Goal: Task Accomplishment & Management: Manage account settings

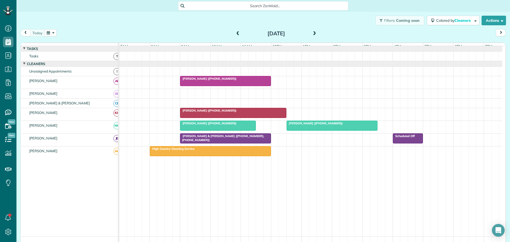
scroll to position [8, 0]
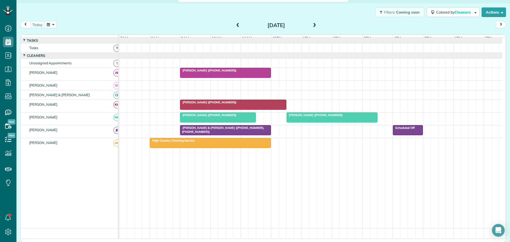
click at [218, 117] on span "Teri Vandyke (+18287734074)" at bounding box center [208, 115] width 57 height 4
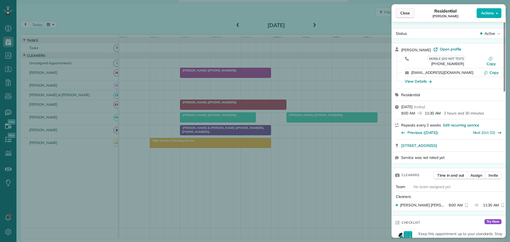
click at [407, 13] on span "Close" at bounding box center [405, 12] width 10 height 5
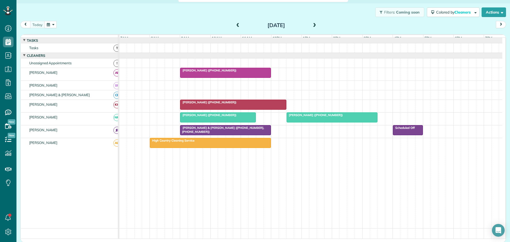
click at [195, 117] on span "Teri Vandyke (+18287734074)" at bounding box center [208, 115] width 57 height 4
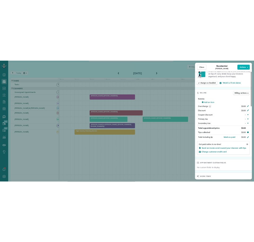
scroll to position [319, 0]
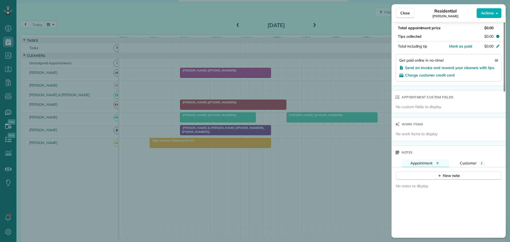
drag, startPoint x: 401, startPoint y: 14, endPoint x: 381, endPoint y: 80, distance: 68.4
click at [401, 14] on span "Close" at bounding box center [405, 12] width 10 height 5
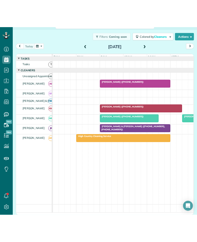
scroll to position [242, 16]
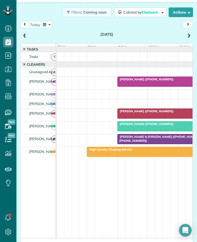
click at [24, 35] on span at bounding box center [25, 36] width 6 height 5
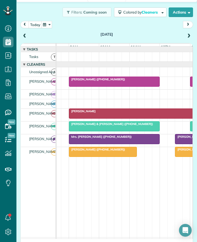
scroll to position [0, 54]
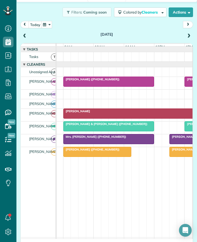
click at [82, 81] on span "Antonio Morales (+18325389083)" at bounding box center [91, 79] width 57 height 4
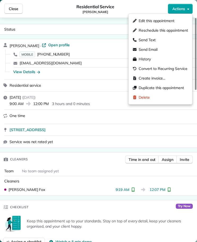
click at [181, 8] on span "Actions" at bounding box center [179, 8] width 13 height 5
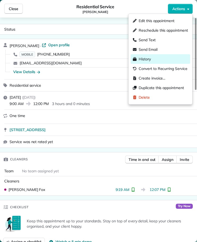
click at [144, 57] on span "History" at bounding box center [145, 58] width 12 height 5
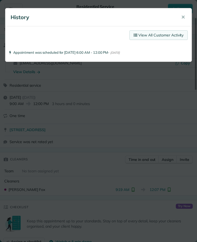
click at [164, 34] on link "View All Customer Activity" at bounding box center [159, 35] width 58 height 10
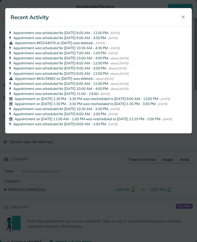
drag, startPoint x: 184, startPoint y: 17, endPoint x: 74, endPoint y: 10, distance: 110.7
click at [184, 17] on span "✕" at bounding box center [183, 17] width 4 height 6
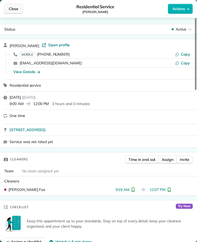
click at [15, 8] on span "Close" at bounding box center [14, 8] width 10 height 5
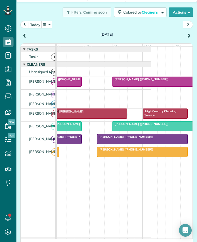
scroll to position [0, 139]
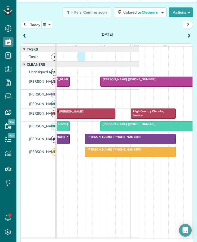
click at [84, 60] on div at bounding box center [28, 56] width 221 height 9
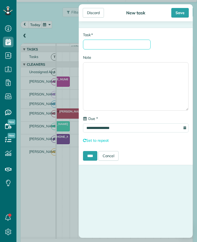
click at [100, 41] on input "* Task" at bounding box center [117, 45] width 68 height 10
type input "********"
click at [92, 155] on input "****" at bounding box center [90, 156] width 14 height 10
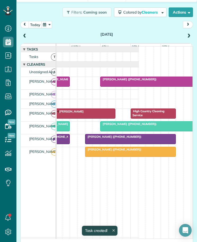
scroll to position [6, 0]
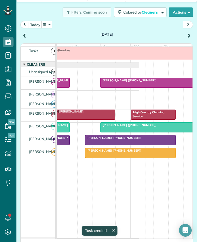
click at [25, 35] on span at bounding box center [25, 36] width 6 height 5
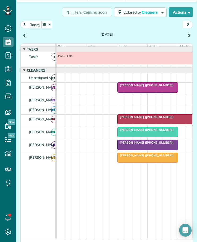
scroll to position [0, 56]
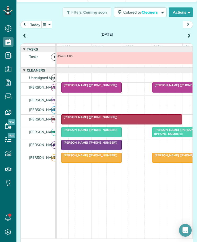
click at [93, 119] on span "Lauren Litaker (+19195947919)" at bounding box center [89, 117] width 57 height 4
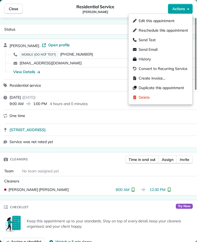
click at [181, 9] on span "Actions" at bounding box center [179, 8] width 13 height 5
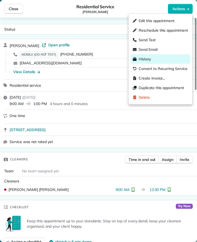
click at [148, 58] on span "History" at bounding box center [145, 58] width 12 height 5
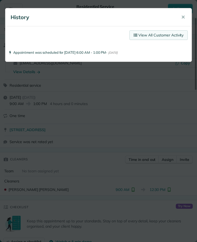
click at [157, 34] on link "View All Customer Activity" at bounding box center [159, 35] width 58 height 10
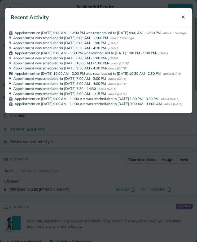
drag, startPoint x: 183, startPoint y: 15, endPoint x: 180, endPoint y: 15, distance: 3.5
click at [183, 15] on span "✕" at bounding box center [183, 17] width 4 height 6
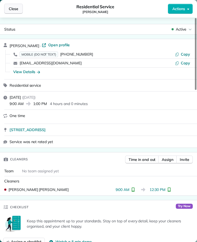
click at [16, 9] on span "Close" at bounding box center [14, 8] width 10 height 5
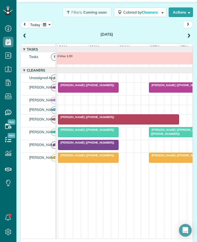
scroll to position [0, 45]
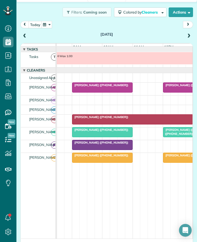
click at [116, 131] on span "Renee Scherlen (+18287739560)" at bounding box center [100, 130] width 57 height 4
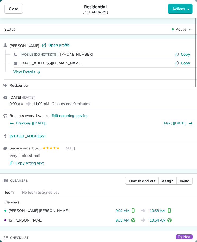
drag, startPoint x: 12, startPoint y: 9, endPoint x: 66, endPoint y: 39, distance: 61.5
click at [13, 9] on span "Close" at bounding box center [14, 8] width 10 height 5
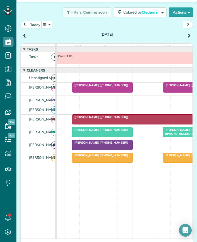
click at [115, 67] on div "Wax 1:00" at bounding box center [121, 59] width 221 height 15
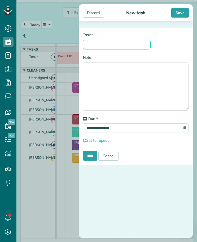
click at [112, 45] on input "* Task" at bounding box center [117, 45] width 68 height 10
type input "********"
click at [90, 156] on input "****" at bounding box center [90, 156] width 14 height 10
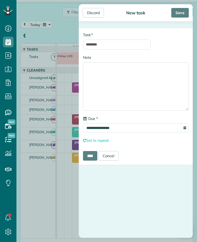
scroll to position [13, 0]
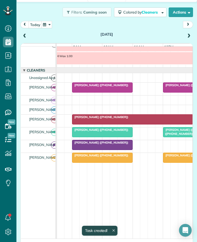
click at [26, 36] on span at bounding box center [25, 36] width 6 height 5
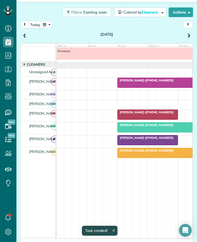
scroll to position [0, 0]
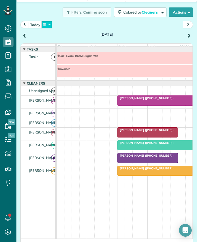
click at [49, 23] on button "button" at bounding box center [46, 24] width 11 height 7
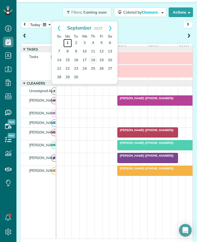
click at [68, 41] on link "1" at bounding box center [67, 43] width 8 height 8
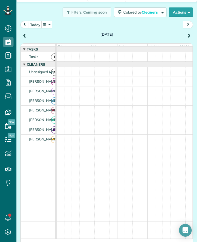
click at [186, 35] on span at bounding box center [189, 36] width 6 height 5
click at [25, 34] on span at bounding box center [25, 36] width 6 height 5
click at [186, 35] on span at bounding box center [189, 36] width 6 height 5
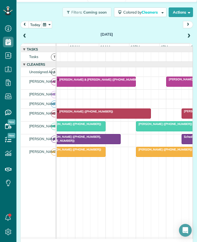
scroll to position [0, 73]
click at [113, 60] on div at bounding box center [94, 56] width 221 height 9
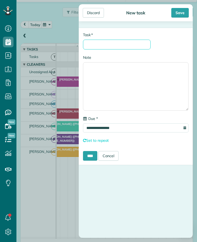
click at [109, 44] on input "* Task" at bounding box center [117, 45] width 68 height 10
type input "********"
click at [91, 155] on input "****" at bounding box center [90, 156] width 14 height 10
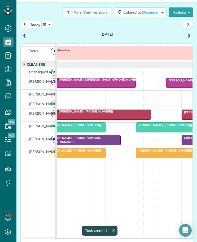
click at [186, 35] on span at bounding box center [189, 36] width 6 height 5
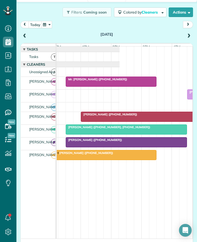
click at [80, 81] on span "Mr. Rob Howard (+18282170506)" at bounding box center [97, 79] width 62 height 4
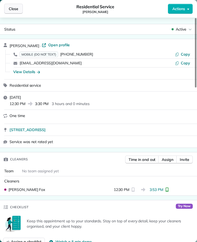
click at [17, 7] on span "Close" at bounding box center [14, 8] width 10 height 5
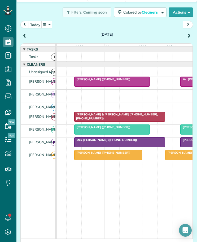
scroll to position [0, 25]
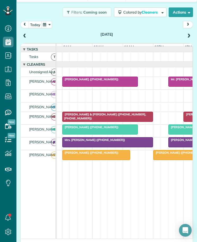
click at [96, 118] on span "Lucas & Leigh Schumacher (+18584051508, +18584053970)" at bounding box center [104, 115] width 84 height 7
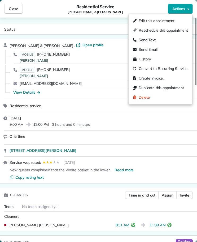
click at [184, 10] on span "Actions" at bounding box center [179, 8] width 13 height 5
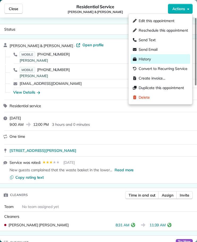
click at [147, 57] on span "History" at bounding box center [145, 58] width 12 height 5
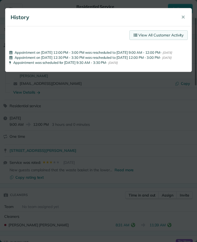
click at [153, 32] on link "View All Customer Activity" at bounding box center [159, 35] width 58 height 10
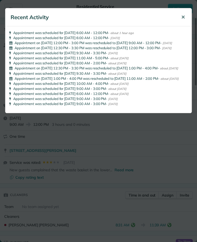
click at [183, 16] on span "✕" at bounding box center [183, 17] width 4 height 6
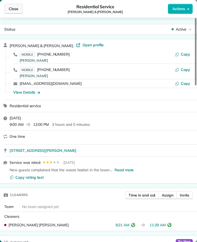
click at [6, 8] on button "Close" at bounding box center [13, 9] width 19 height 10
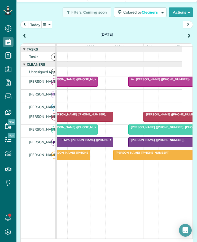
scroll to position [0, 116]
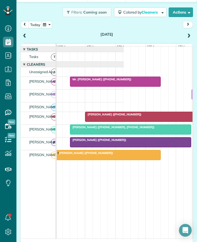
click at [111, 142] on span "Mr. Benny Clark (+17046410318)" at bounding box center [98, 140] width 57 height 4
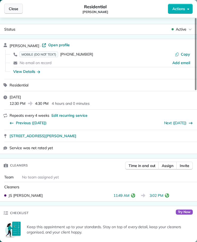
drag, startPoint x: 16, startPoint y: 10, endPoint x: 18, endPoint y: 13, distance: 3.8
click at [16, 10] on span "Close" at bounding box center [14, 8] width 10 height 5
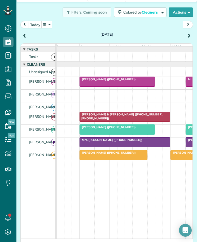
scroll to position [0, 58]
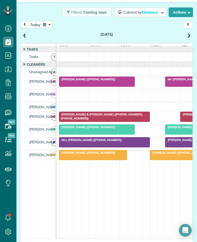
click at [92, 59] on div at bounding box center [108, 56] width 221 height 9
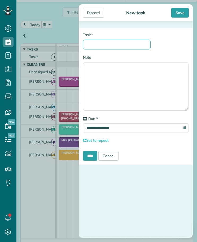
click at [93, 45] on input "* Task" at bounding box center [117, 45] width 68 height 10
type input "********"
click at [92, 156] on input "****" at bounding box center [90, 156] width 14 height 10
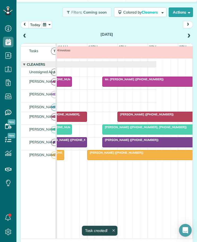
scroll to position [0, 87]
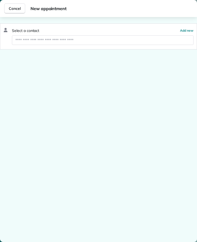
click at [10, 7] on span "Cancel" at bounding box center [15, 8] width 12 height 5
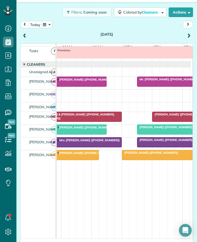
click at [186, 24] on span "next" at bounding box center [188, 24] width 4 height 3
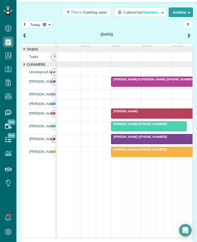
scroll to position [0, 31]
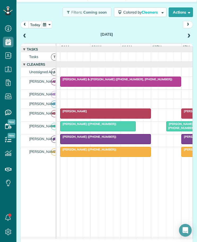
click at [95, 81] on span "Jason & Tiffany Hoke (+19197495360, +19196566868)" at bounding box center [116, 79] width 113 height 4
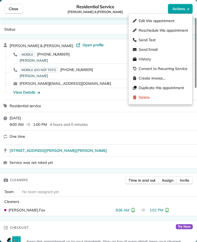
click at [177, 8] on span "Actions" at bounding box center [179, 8] width 13 height 5
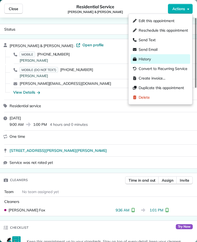
click at [145, 60] on span "History" at bounding box center [145, 58] width 12 height 5
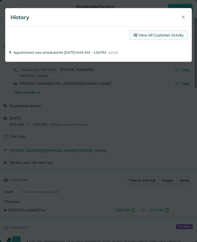
click at [155, 33] on link "View All Customer Activity" at bounding box center [159, 35] width 58 height 10
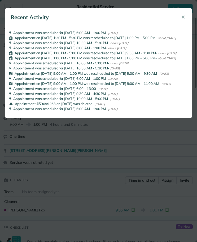
drag, startPoint x: 183, startPoint y: 16, endPoint x: 169, endPoint y: 17, distance: 14.6
click at [181, 16] on button "✕" at bounding box center [183, 17] width 12 height 13
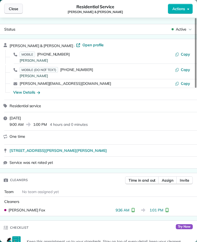
click at [12, 8] on span "Close" at bounding box center [14, 8] width 10 height 5
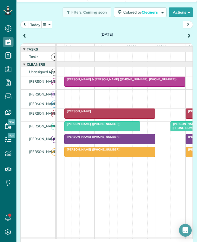
scroll to position [0, 61]
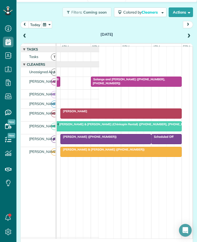
click at [89, 151] on span "Chip & Jackie Morton (+17703540058)" at bounding box center [102, 149] width 85 height 4
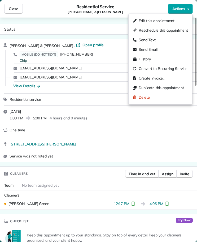
click at [178, 8] on span "Actions" at bounding box center [179, 8] width 13 height 5
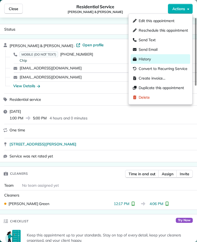
click at [147, 57] on span "History" at bounding box center [145, 58] width 12 height 5
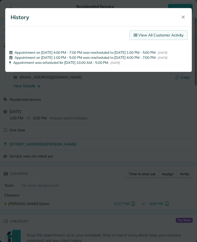
click at [151, 33] on link "View All Customer Activity" at bounding box center [159, 35] width 58 height 10
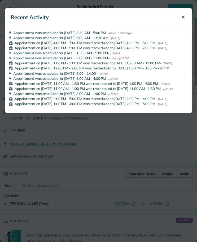
click at [184, 16] on span "✕" at bounding box center [183, 17] width 4 height 6
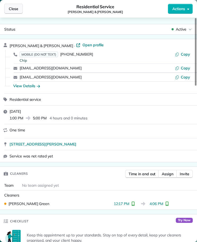
click at [13, 11] on span "Close" at bounding box center [14, 8] width 10 height 5
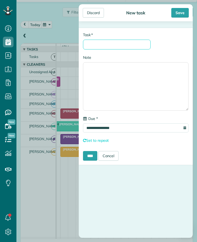
click at [99, 45] on input "* Task" at bounding box center [117, 45] width 68 height 10
type input "********"
click at [91, 156] on input "****" at bounding box center [90, 156] width 14 height 10
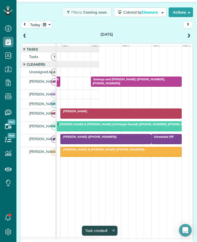
scroll to position [6, 0]
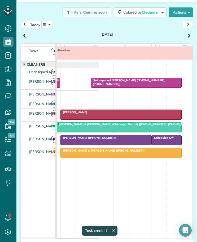
click at [186, 35] on span at bounding box center [189, 36] width 6 height 5
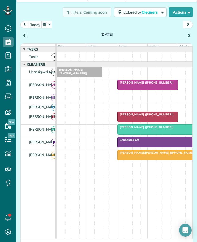
click at [132, 84] on span "Mrs. Berta Hamilton (+19106127300)" at bounding box center [145, 82] width 57 height 4
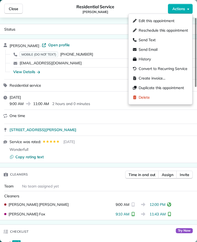
click at [182, 8] on span "Actions" at bounding box center [179, 8] width 13 height 5
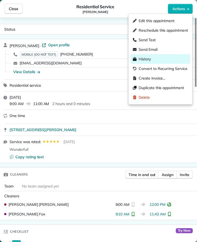
click at [146, 58] on span "History" at bounding box center [145, 58] width 12 height 5
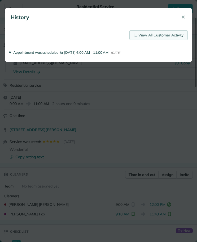
click at [157, 34] on link "View All Customer Activity" at bounding box center [159, 35] width 58 height 10
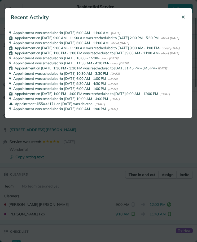
click at [183, 14] on span "✕" at bounding box center [183, 17] width 4 height 6
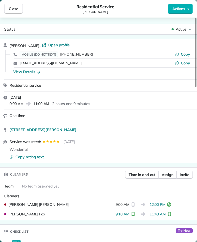
click at [12, 8] on span "Close" at bounding box center [14, 8] width 10 height 5
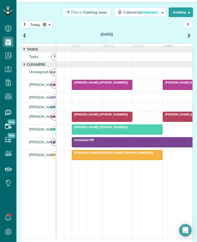
scroll to position [0, 63]
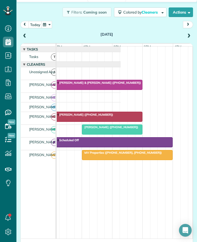
click at [136, 154] on span "MV Properties (+14149750900, +15712462327)" at bounding box center [122, 153] width 80 height 4
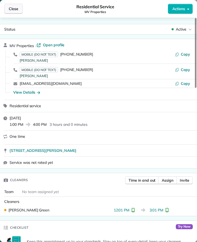
click at [15, 8] on span "Close" at bounding box center [14, 8] width 10 height 5
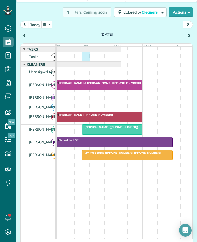
click at [87, 60] on div at bounding box center [10, 56] width 221 height 9
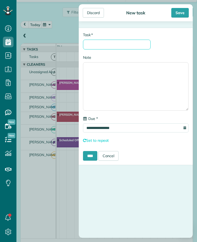
click at [102, 41] on input "* Task" at bounding box center [117, 45] width 68 height 10
type input "********"
click at [88, 155] on input "****" at bounding box center [90, 156] width 14 height 10
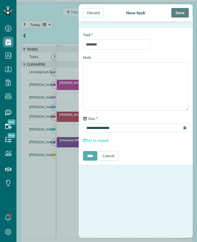
scroll to position [6, 0]
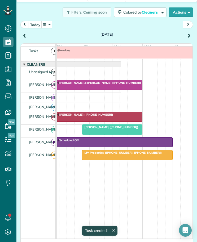
click at [186, 35] on span at bounding box center [189, 36] width 6 height 5
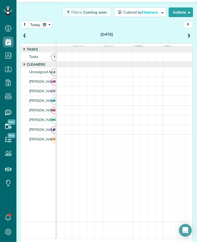
click at [186, 33] on span at bounding box center [189, 36] width 6 height 8
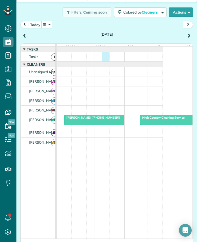
click at [103, 58] on div at bounding box center [53, 56] width 221 height 9
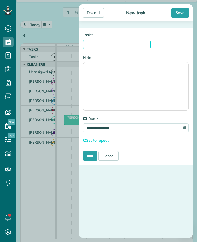
click at [101, 42] on input "* Task" at bounding box center [117, 45] width 68 height 10
type input "********"
click at [87, 156] on input "****" at bounding box center [90, 156] width 14 height 10
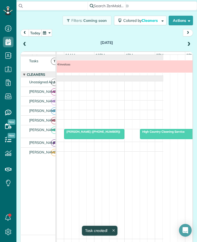
click at [186, 45] on span at bounding box center [189, 44] width 6 height 5
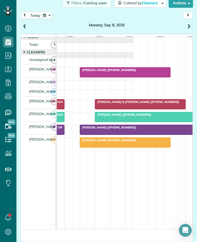
click at [117, 70] on span "Mrs. Diane Rose (+19047105077)" at bounding box center [108, 70] width 57 height 4
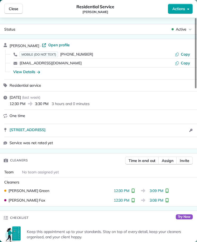
click at [177, 10] on span "Actions" at bounding box center [179, 8] width 13 height 5
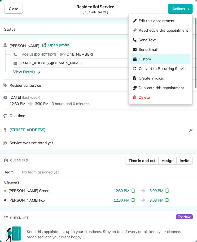
click at [148, 57] on span "History" at bounding box center [145, 58] width 12 height 5
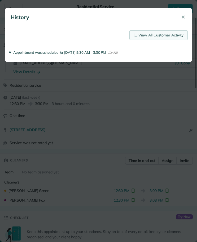
click at [165, 35] on link "View All Customer Activity" at bounding box center [159, 35] width 58 height 10
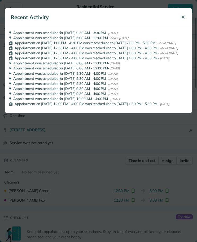
click at [182, 16] on span "✕" at bounding box center [183, 17] width 4 height 6
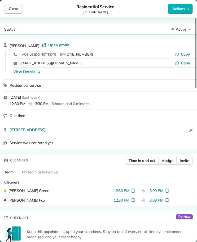
click at [16, 9] on span "Close" at bounding box center [14, 8] width 10 height 5
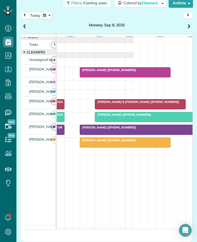
click at [127, 70] on span "Mrs. Diane Rose (+19047105077)" at bounding box center [108, 70] width 57 height 4
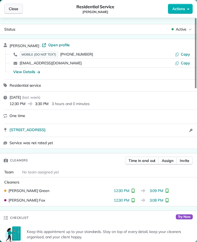
click at [12, 8] on span "Close" at bounding box center [14, 8] width 10 height 5
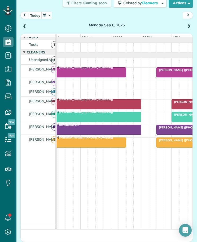
scroll to position [0, 63]
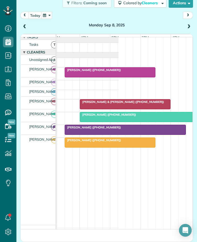
click at [101, 115] on span "Alan Needle (+17325391049)" at bounding box center [108, 115] width 57 height 4
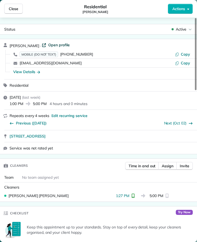
click at [48, 45] on span "Open profile" at bounding box center [59, 44] width 22 height 5
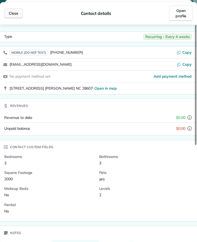
click at [16, 11] on span "Close" at bounding box center [14, 13] width 10 height 5
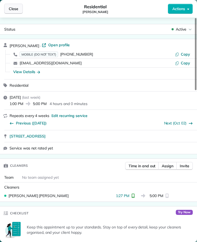
click at [14, 9] on span "Close" at bounding box center [14, 8] width 10 height 5
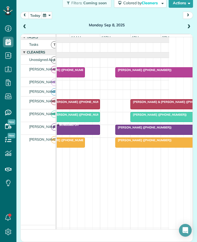
scroll to position [0, 135]
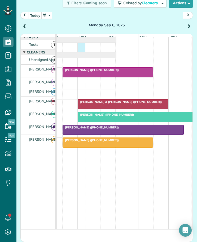
click at [84, 51] on div at bounding box center [6, 47] width 221 height 9
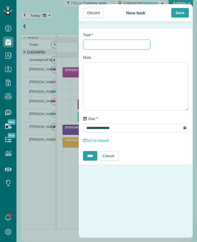
click at [96, 45] on input "* Task" at bounding box center [117, 45] width 68 height 10
type input "********"
click at [92, 156] on input "****" at bounding box center [90, 156] width 14 height 10
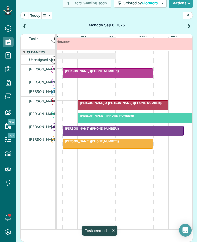
scroll to position [17, 0]
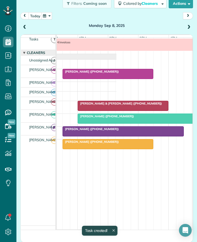
click at [186, 26] on span at bounding box center [189, 27] width 6 height 5
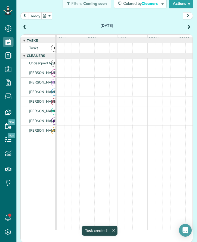
scroll to position [6, 0]
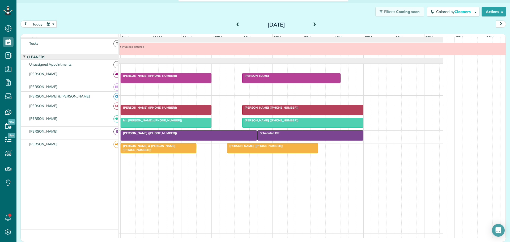
click at [36, 23] on button "today" at bounding box center [37, 23] width 15 height 7
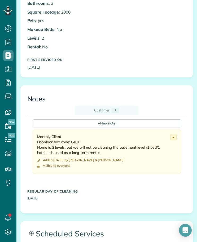
scroll to position [425, 0]
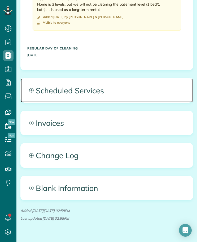
click at [77, 88] on span "Scheduled Services" at bounding box center [107, 90] width 172 height 24
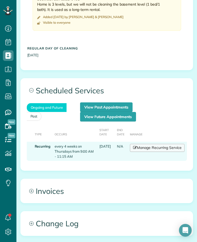
click at [157, 148] on link "Manage Recurring Service" at bounding box center [157, 148] width 55 height 8
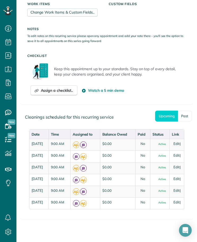
scroll to position [398, 0]
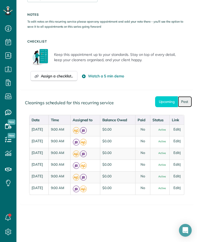
click at [181, 101] on link "Past" at bounding box center [185, 101] width 14 height 11
